Goal: Entertainment & Leisure: Consume media (video, audio)

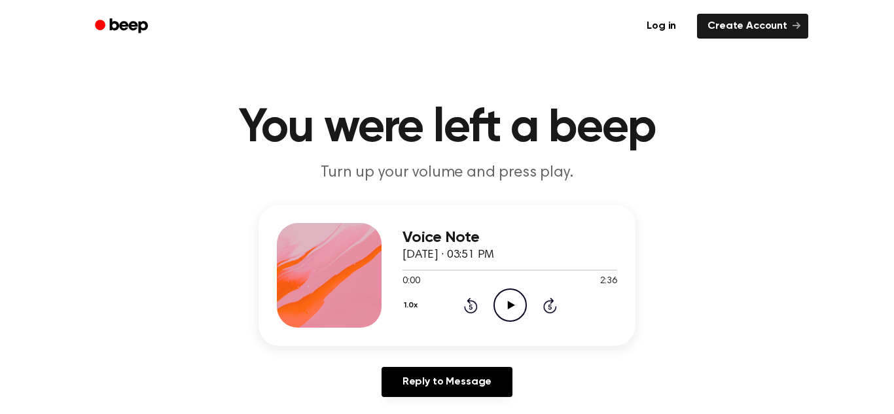
click at [495, 68] on main "You were left a beep Turn up your volume and press play. Voice Note October 5, …" at bounding box center [447, 403] width 894 height 807
click at [495, 304] on icon "Play Audio" at bounding box center [509, 305] width 33 height 33
click at [514, 300] on icon "Play Audio" at bounding box center [509, 305] width 33 height 33
click at [516, 304] on icon "Pause Audio" at bounding box center [509, 305] width 33 height 33
click at [508, 309] on icon "Play Audio" at bounding box center [509, 305] width 33 height 33
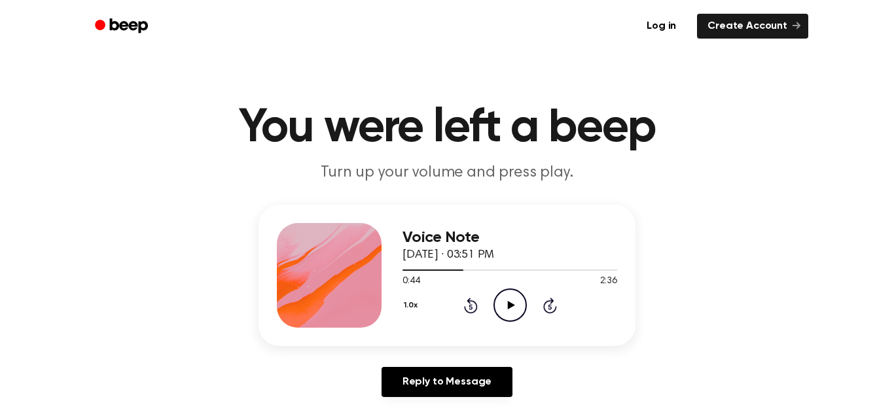
click at [512, 313] on icon "Play Audio" at bounding box center [509, 305] width 33 height 33
click at [465, 308] on icon at bounding box center [471, 306] width 14 height 16
click at [470, 313] on icon at bounding box center [471, 306] width 14 height 16
click at [477, 311] on icon "Rewind 5 seconds" at bounding box center [470, 305] width 14 height 17
click at [477, 314] on div "1.0x Rewind 5 seconds Pause Audio Skip 5 seconds" at bounding box center [509, 305] width 215 height 33
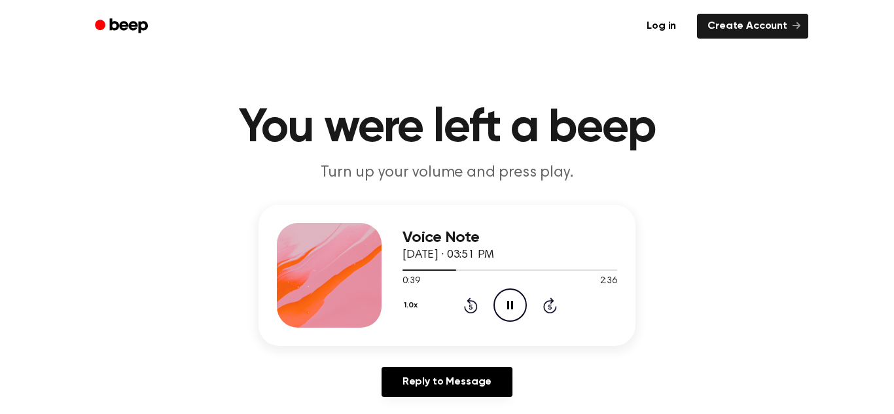
click at [473, 312] on icon at bounding box center [471, 306] width 14 height 16
click at [475, 314] on div "1.0x Rewind 5 seconds Pause Audio Skip 5 seconds" at bounding box center [509, 305] width 215 height 33
click at [476, 313] on icon "Rewind 5 seconds" at bounding box center [470, 305] width 14 height 17
click at [472, 312] on icon at bounding box center [471, 306] width 14 height 16
click at [477, 323] on div "Voice Note [DATE] · 03:51 PM 1:07 2:36 Your browser does not support the [objec…" at bounding box center [509, 275] width 215 height 105
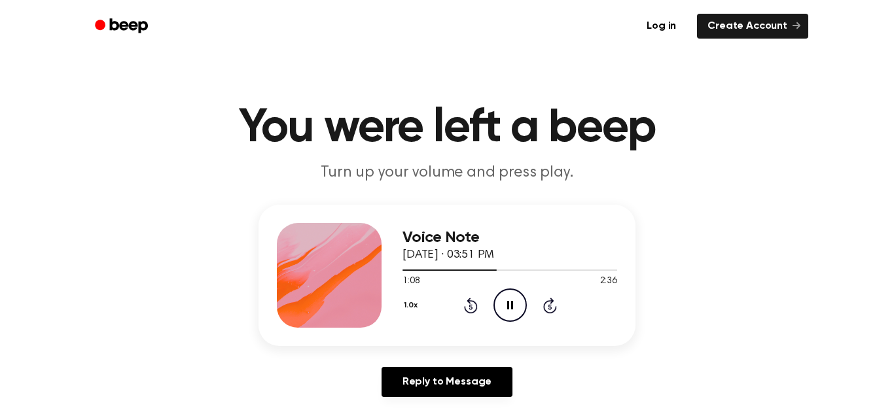
click at [488, 310] on div "1.0x Rewind 5 seconds Pause Audio Skip 5 seconds" at bounding box center [509, 305] width 215 height 33
click at [474, 313] on icon "Rewind 5 seconds" at bounding box center [470, 305] width 14 height 17
click at [475, 310] on icon at bounding box center [471, 306] width 14 height 16
click at [469, 304] on icon at bounding box center [471, 306] width 14 height 16
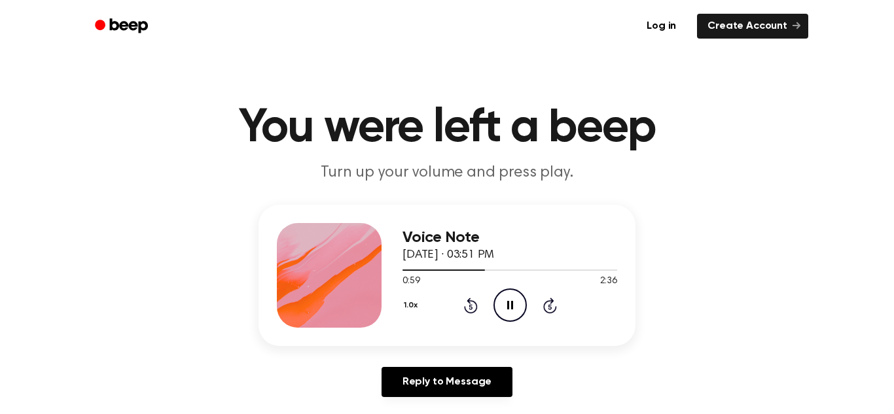
click at [470, 304] on icon at bounding box center [470, 306] width 3 height 5
click at [509, 304] on icon "Pause Audio" at bounding box center [509, 305] width 33 height 33
click at [512, 298] on icon "Play Audio" at bounding box center [509, 305] width 33 height 33
click at [514, 308] on icon "Play Audio" at bounding box center [509, 305] width 33 height 33
click at [463, 311] on icon "Rewind 5 seconds" at bounding box center [470, 305] width 14 height 17
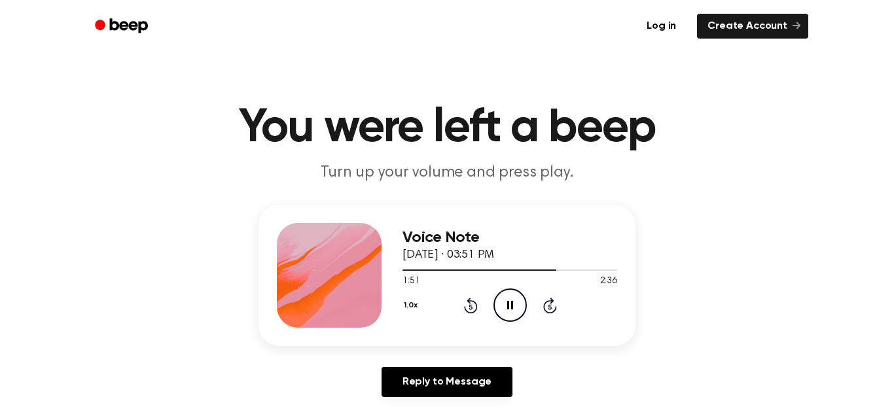
click at [468, 324] on div "Voice Note [DATE] · 03:51 PM 1:51 2:36 Your browser does not support the [objec…" at bounding box center [509, 275] width 215 height 105
click at [471, 307] on icon at bounding box center [470, 306] width 3 height 5
click at [474, 303] on icon at bounding box center [471, 306] width 14 height 16
click at [476, 311] on icon at bounding box center [471, 306] width 14 height 16
click at [507, 306] on icon "Play Audio" at bounding box center [509, 305] width 33 height 33
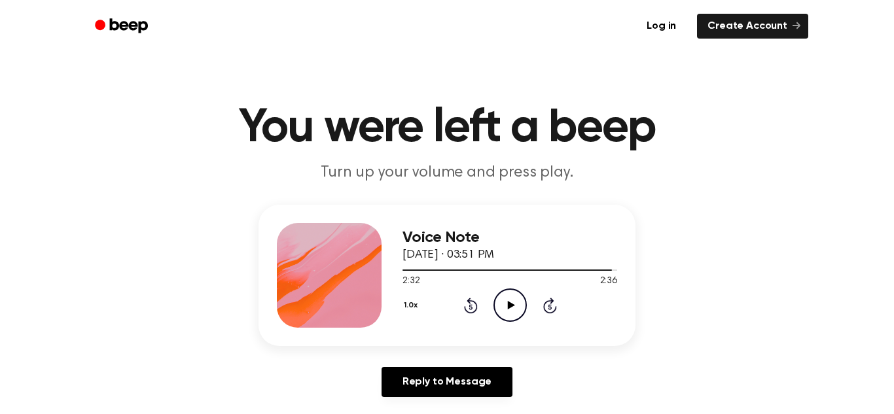
click at [512, 313] on icon "Play Audio" at bounding box center [509, 305] width 33 height 33
click at [512, 310] on icon "Play Audio" at bounding box center [509, 305] width 33 height 33
click at [512, 310] on icon "Pause Audio" at bounding box center [509, 305] width 33 height 33
click at [513, 310] on icon "Play Audio" at bounding box center [509, 305] width 33 height 33
click at [513, 310] on icon "Pause Audio" at bounding box center [509, 305] width 33 height 33
